Goal: Book appointment/travel/reservation

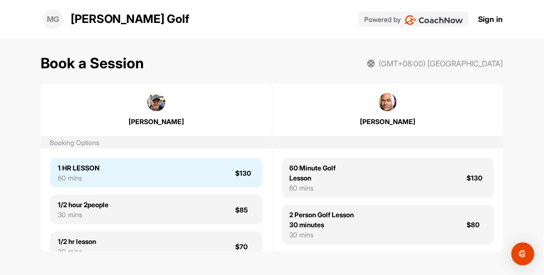
click at [154, 173] on div "1 HR LESSON 60 mins $130" at bounding box center [156, 173] width 212 height 30
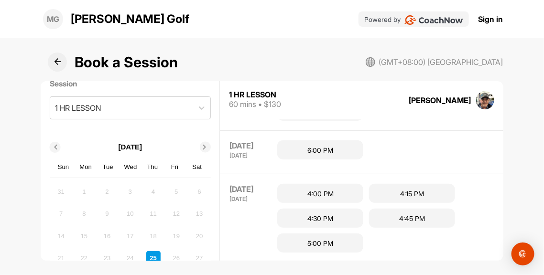
scroll to position [101, 0]
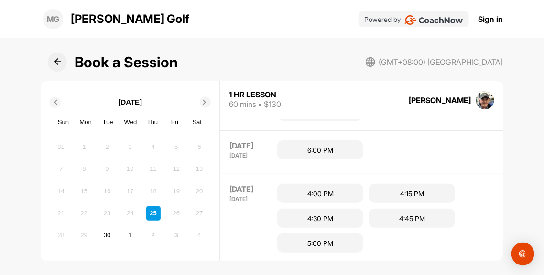
click at [202, 100] on icon at bounding box center [204, 102] width 5 height 5
click at [128, 167] on div "8" at bounding box center [130, 169] width 14 height 14
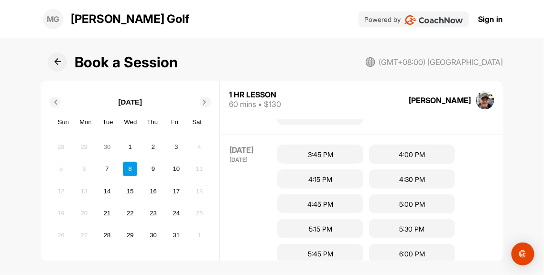
scroll to position [967, 0]
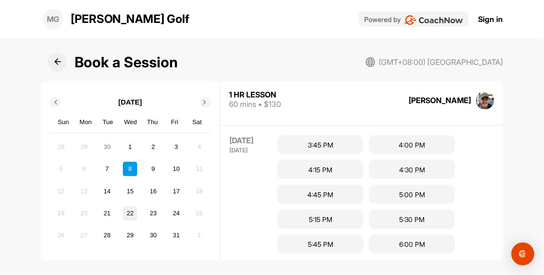
click at [129, 209] on div "22" at bounding box center [130, 213] width 14 height 14
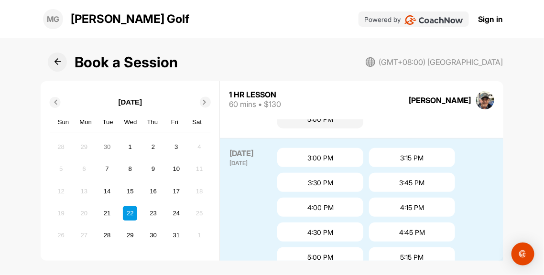
scroll to position [517, 0]
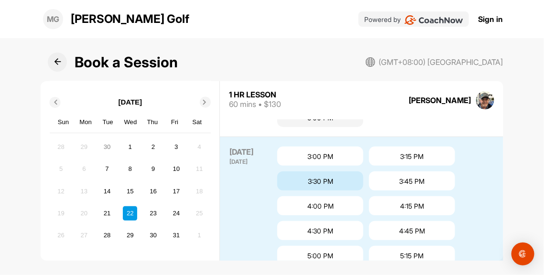
click at [333, 173] on div "3:30 PM" at bounding box center [320, 181] width 86 height 19
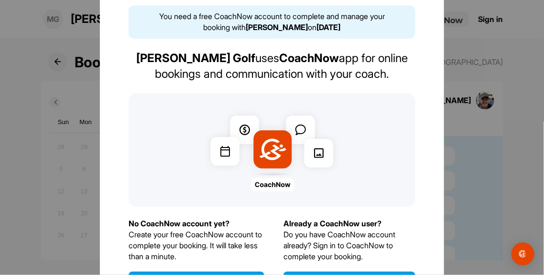
scroll to position [45, 0]
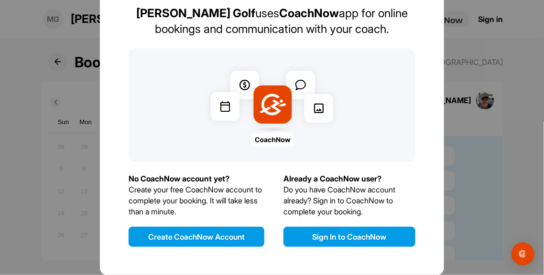
click at [198, 236] on button "Create CoachNow Account" at bounding box center [197, 237] width 136 height 20
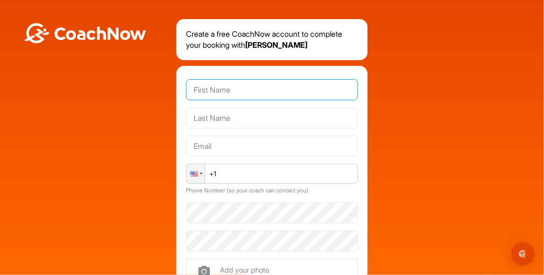
click at [215, 94] on input "text" at bounding box center [272, 89] width 172 height 21
type input "[PERSON_NAME]"
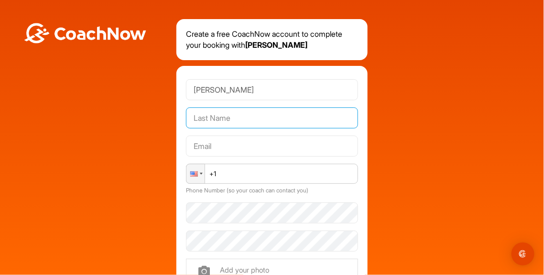
type input "[PERSON_NAME]"
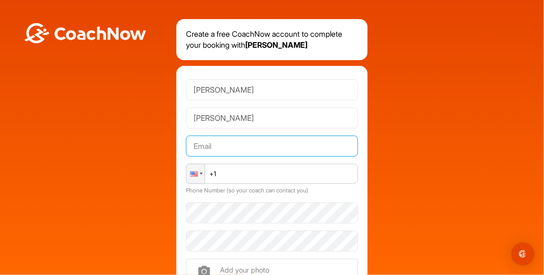
type input "[EMAIL_ADDRESS][DOMAIN_NAME]"
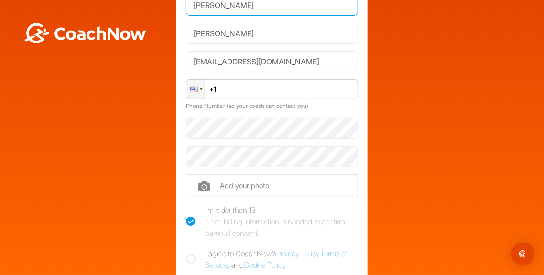
scroll to position [106, 0]
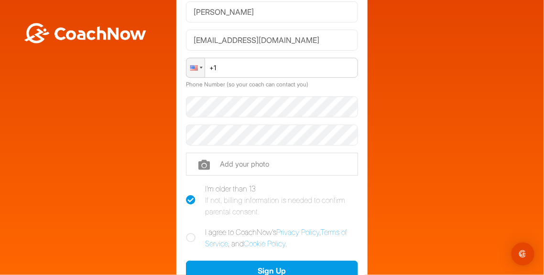
click at [229, 63] on input "+1" at bounding box center [272, 68] width 172 height 20
click at [196, 67] on div at bounding box center [195, 67] width 18 height 19
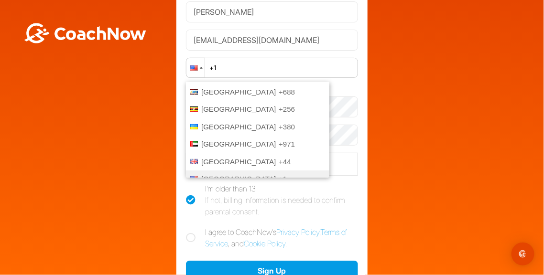
scroll to position [0, 0]
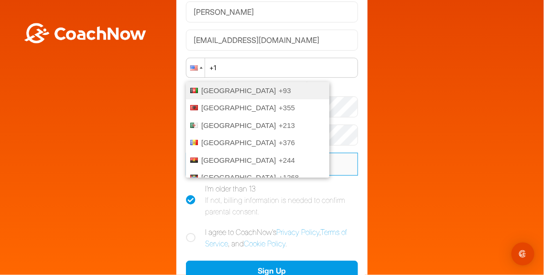
click at [325, 153] on input "file" at bounding box center [272, 164] width 172 height 23
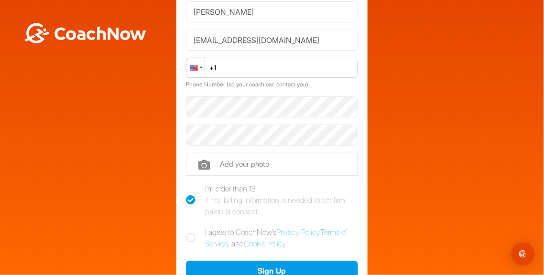
click at [200, 67] on div at bounding box center [201, 68] width 3 height 2
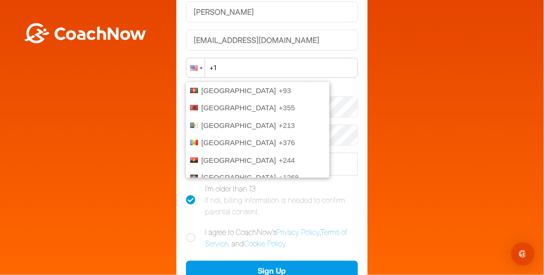
scroll to position [3439, 0]
